Goal: Navigation & Orientation: Find specific page/section

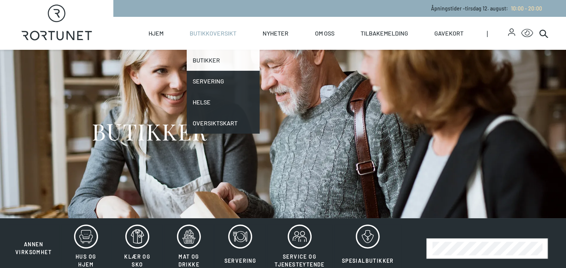
click at [206, 60] on link "Butikker" at bounding box center [223, 60] width 73 height 21
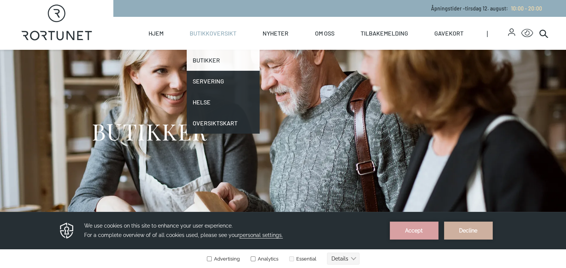
click at [206, 61] on link "Butikker" at bounding box center [223, 60] width 73 height 21
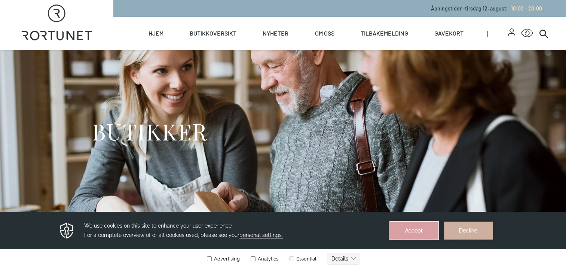
click at [419, 227] on button "Accept" at bounding box center [414, 231] width 49 height 18
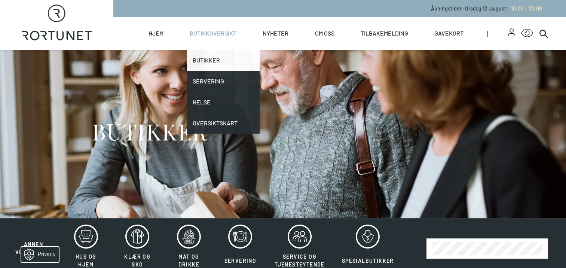
click at [208, 61] on link "Butikker" at bounding box center [223, 60] width 73 height 21
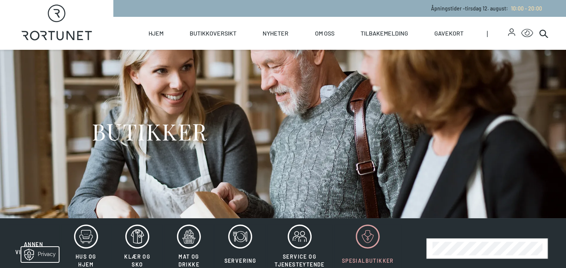
click at [362, 238] on icon at bounding box center [368, 236] width 12 height 12
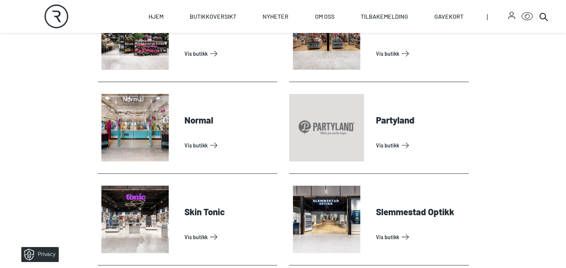
scroll to position [454, 0]
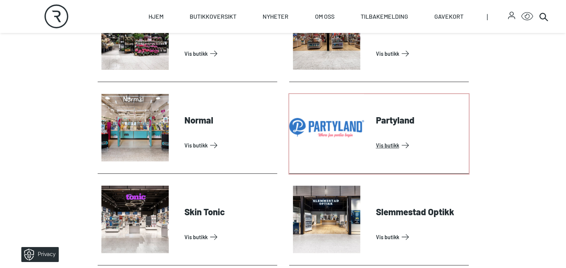
click at [388, 139] on link "Vis butikk" at bounding box center [421, 145] width 90 height 12
